Goal: Communication & Community: Ask a question

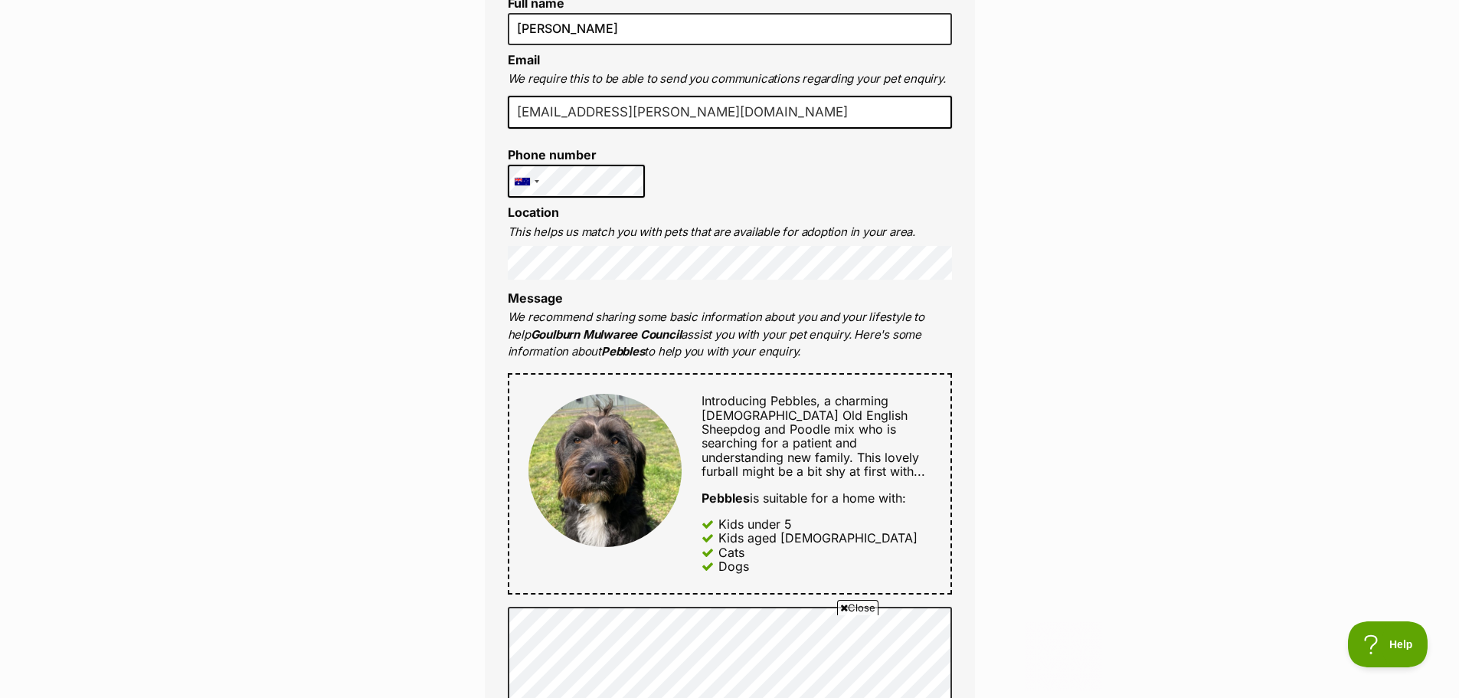
click at [1123, 487] on div "Enquire about Pebbles Want to increase your chances of a successful enquiry? Up…" at bounding box center [729, 551] width 1459 height 1743
click at [695, 409] on div "Introducing Pebbles, a charming 19-month-old Old English Sheepdog and Poodle mi…" at bounding box center [806, 483] width 249 height 179
click at [571, 384] on div "Introducing Pebbles, a charming 19-month-old Old English Sheepdog and Poodle mi…" at bounding box center [730, 483] width 444 height 221
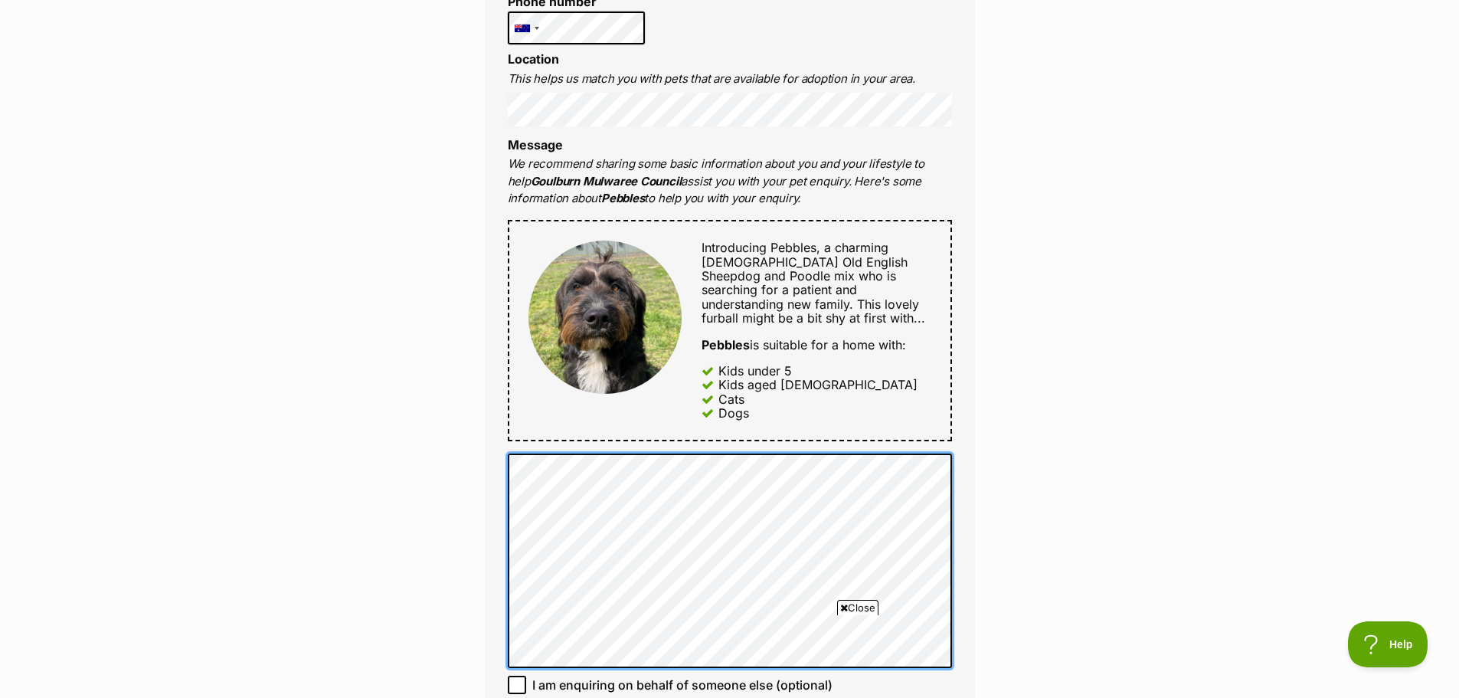
scroll to position [919, 0]
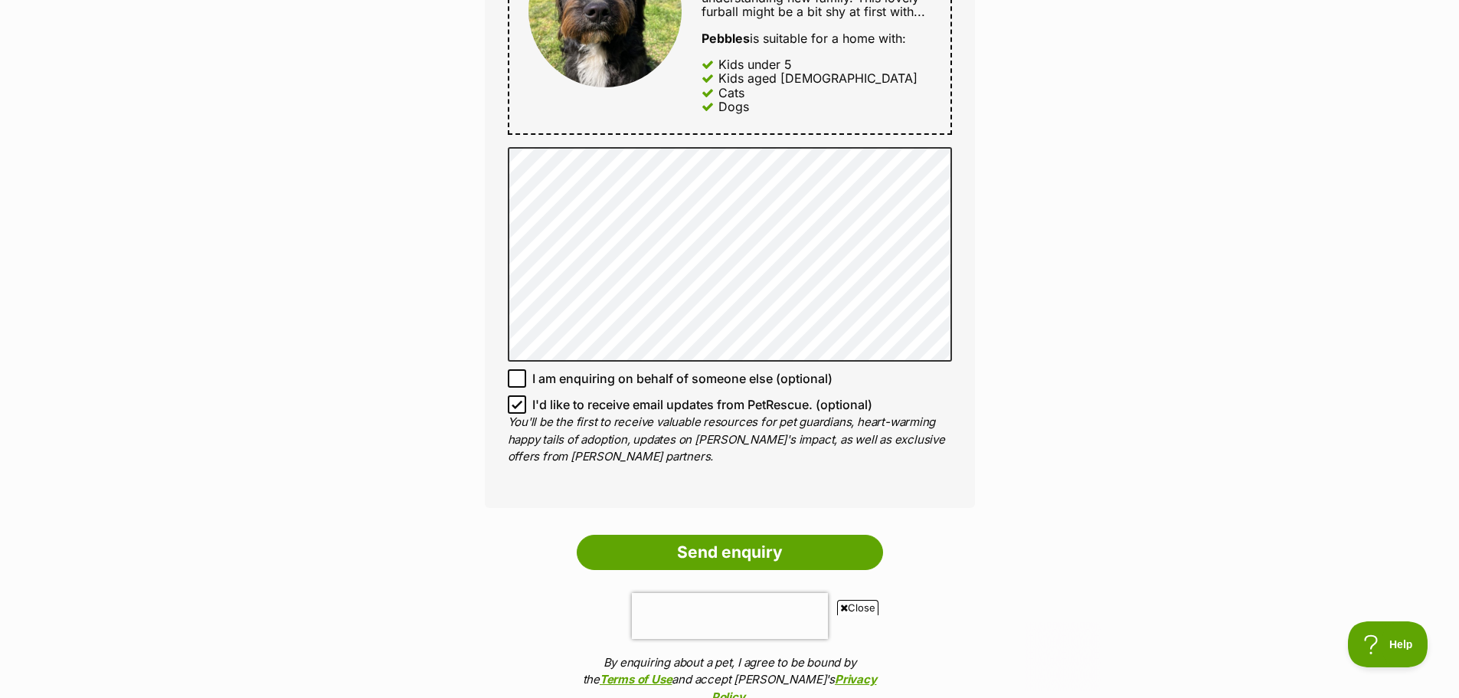
click at [828, 552] on input "Send enquiry" at bounding box center [730, 551] width 306 height 35
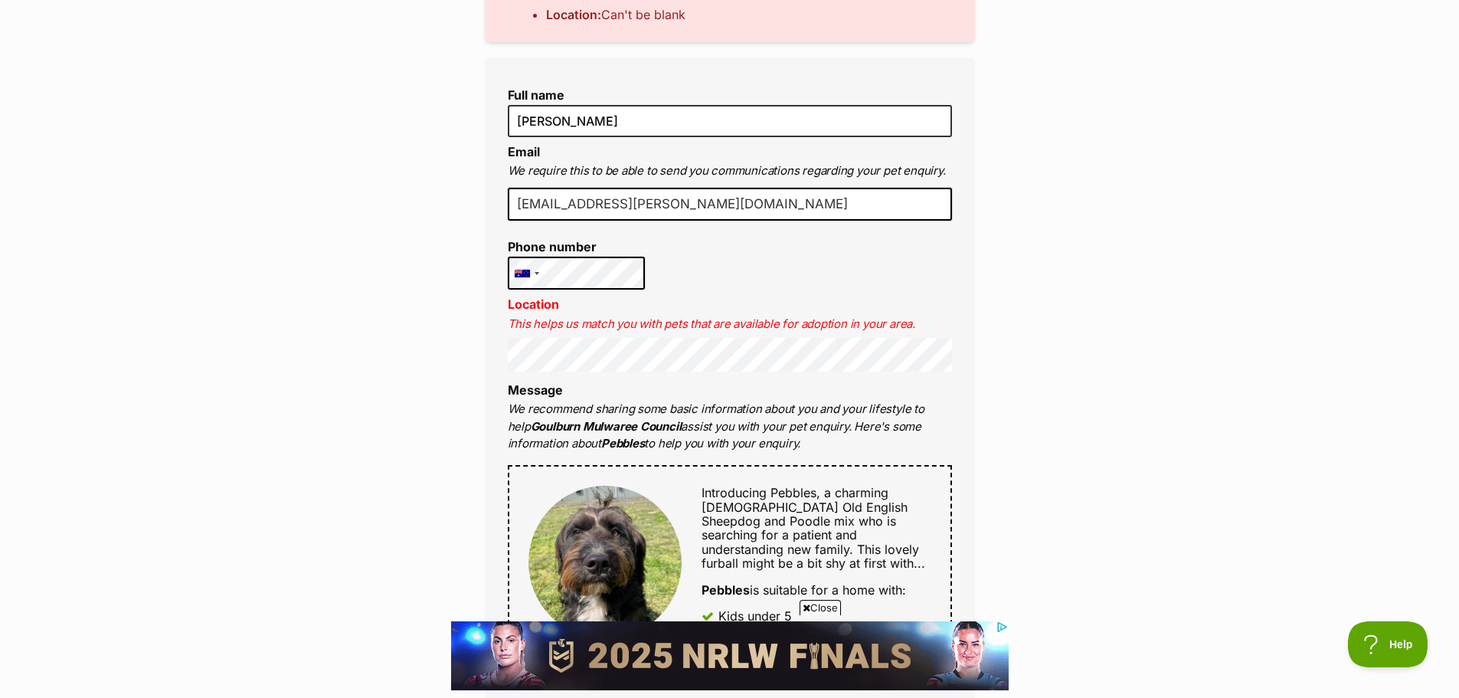
drag, startPoint x: 986, startPoint y: 391, endPoint x: 989, endPoint y: 400, distance: 9.7
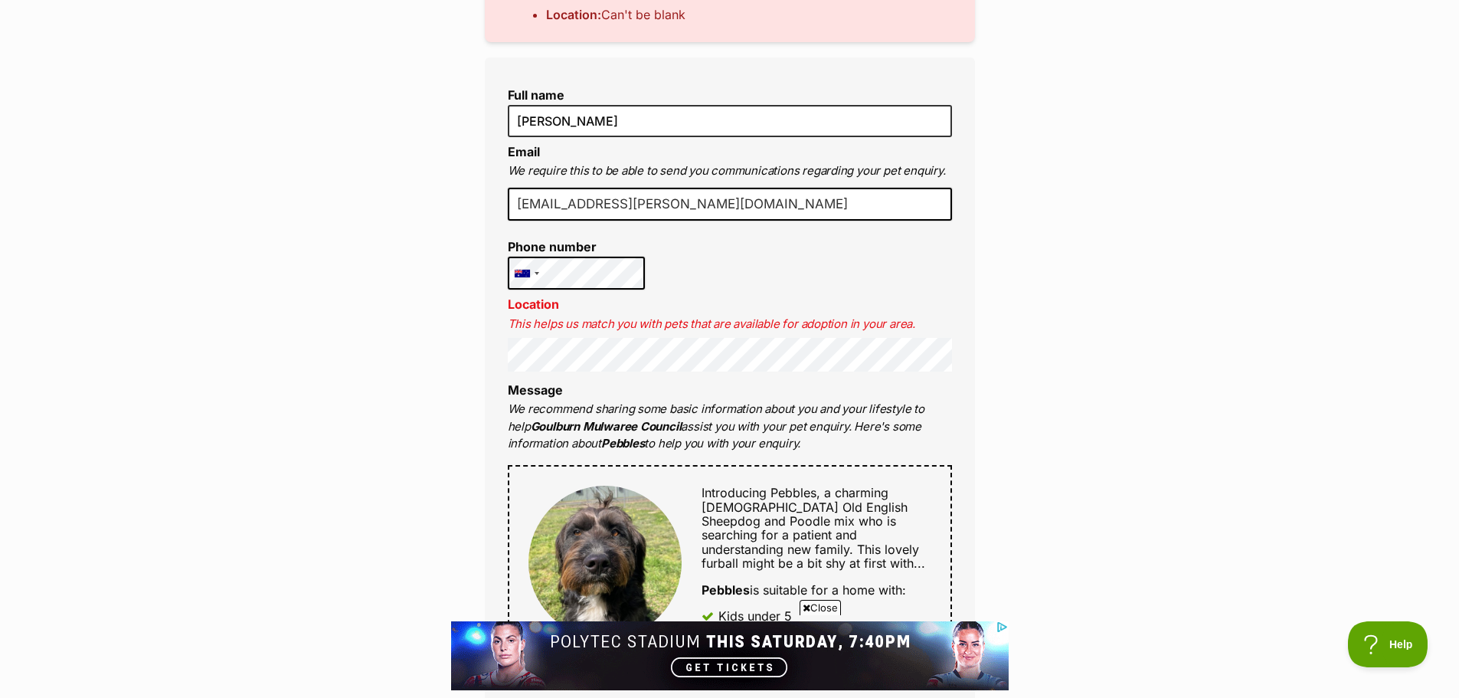
click at [988, 400] on div "Enquire about Pebbles Want to increase your chances of a successful enquiry? Up…" at bounding box center [730, 597] width 536 height 1835
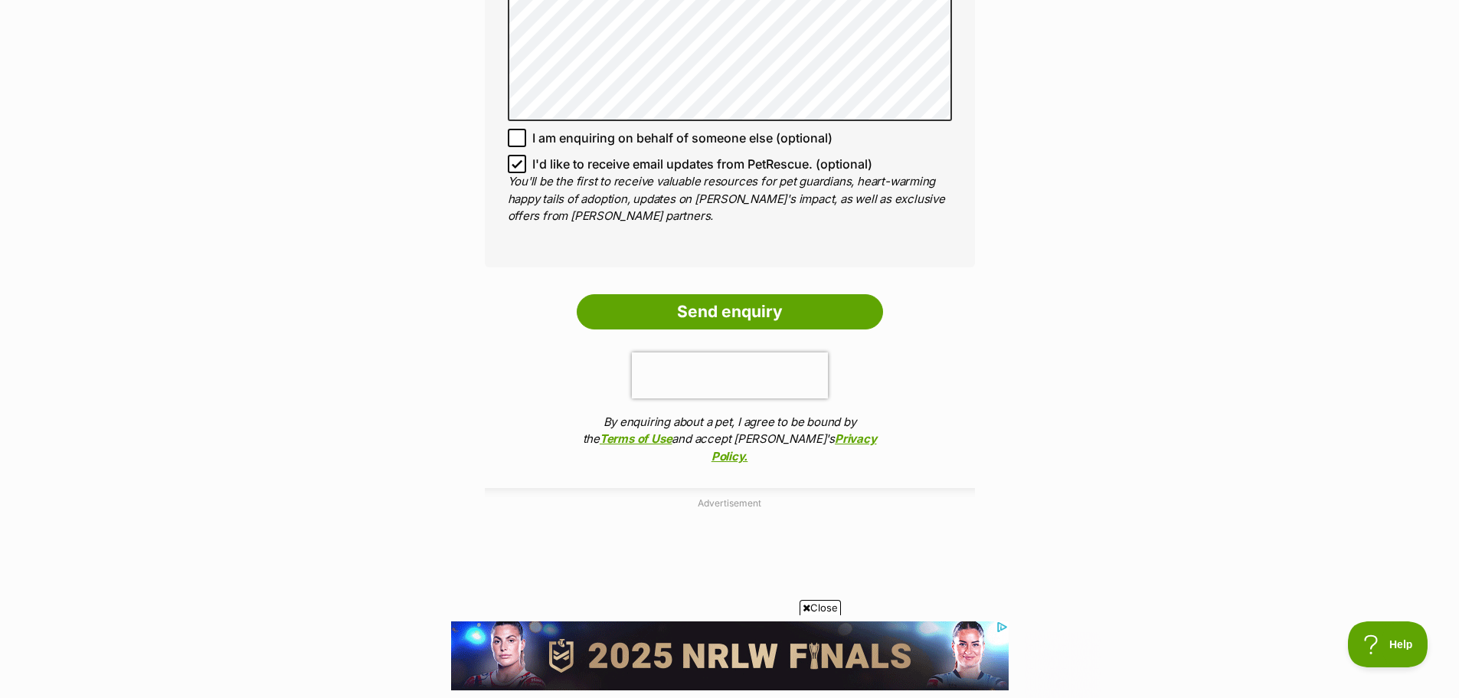
scroll to position [1378, 0]
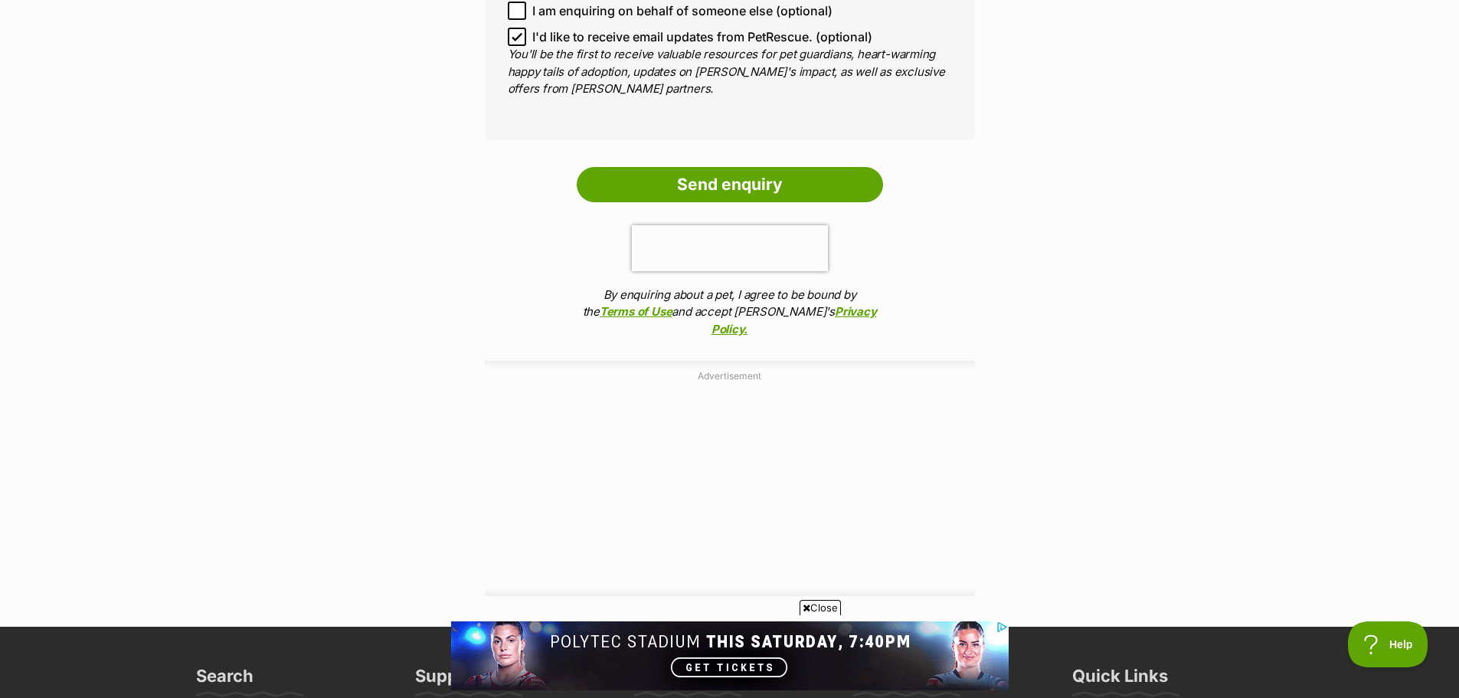
click at [643, 175] on input "Send enquiry" at bounding box center [730, 184] width 306 height 35
